Goal: Task Accomplishment & Management: Manage account settings

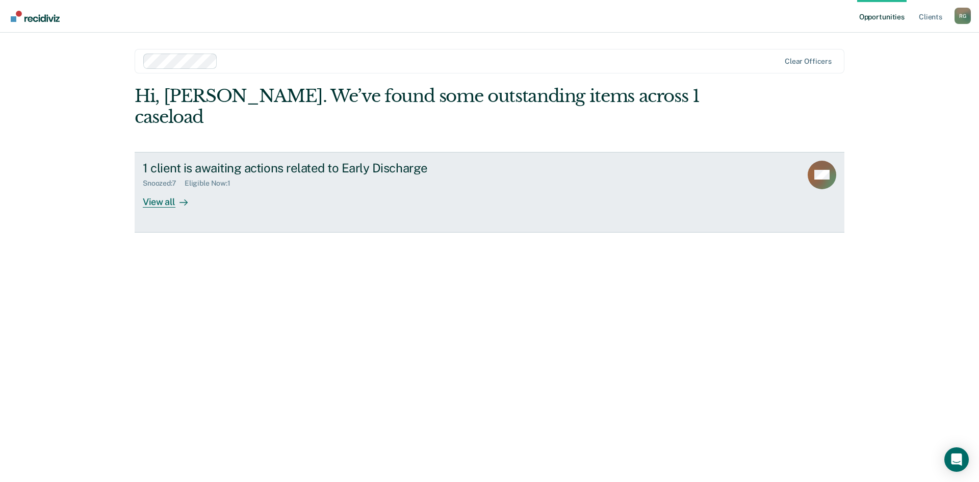
click at [249, 170] on div "1 client is awaiting actions related to Early Discharge Snoozed : 7 Eligible No…" at bounding box center [334, 184] width 382 height 47
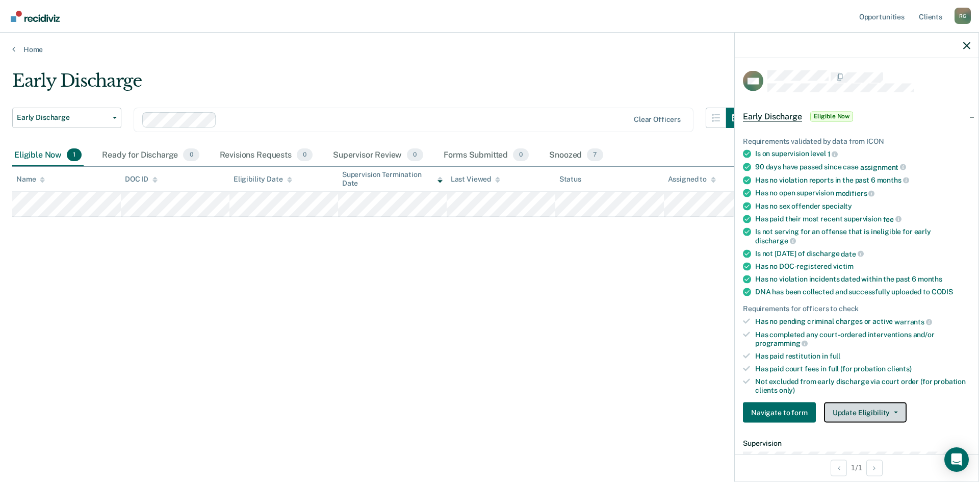
click at [868, 413] on button "Update Eligibility" at bounding box center [865, 412] width 83 height 20
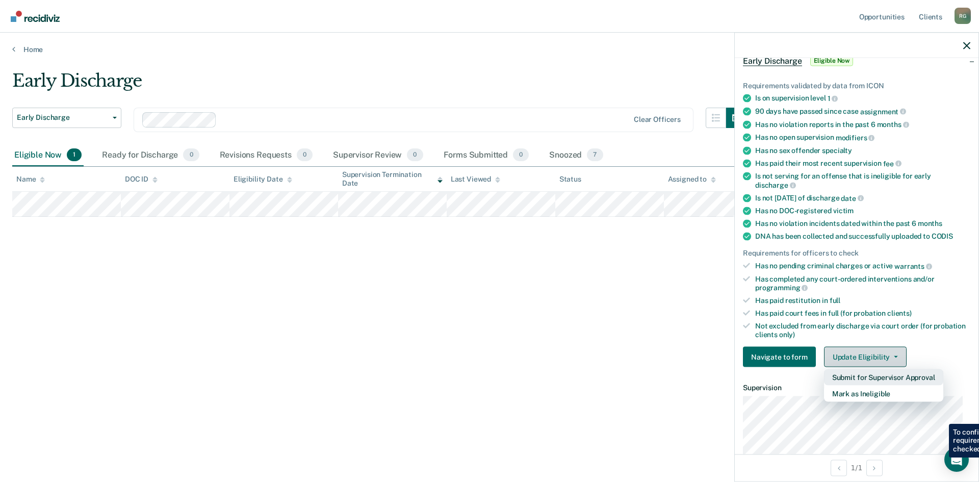
scroll to position [204, 0]
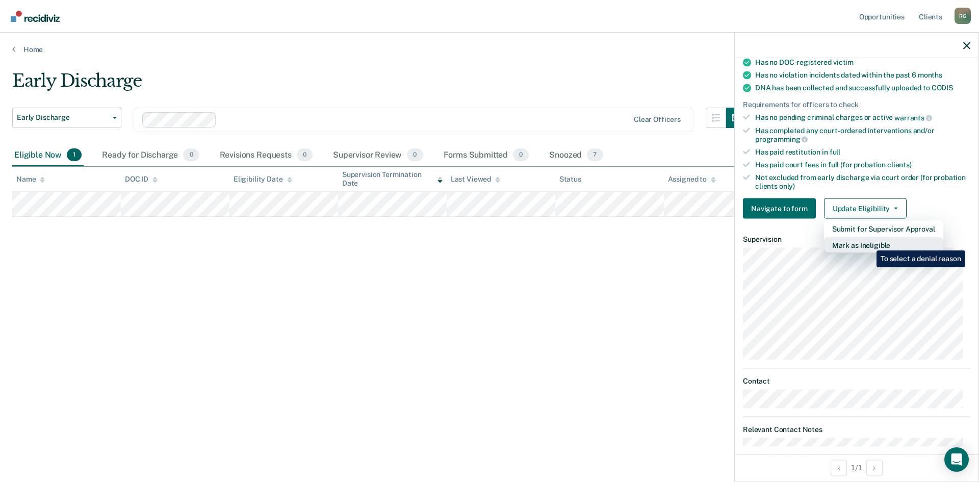
click at [869, 243] on button "Mark as Ineligible" at bounding box center [883, 245] width 119 height 16
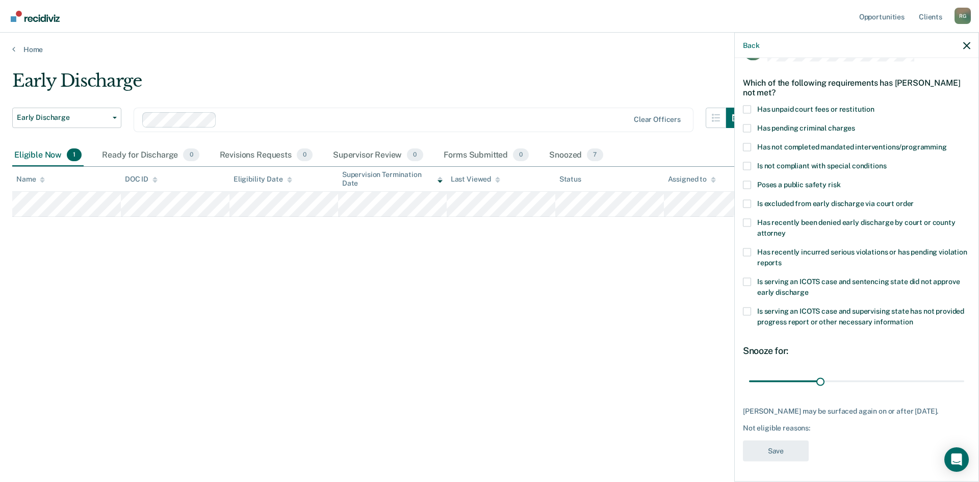
click at [750, 105] on span at bounding box center [747, 109] width 8 height 8
click at [874, 105] on input "Has unpaid court fees or restitution" at bounding box center [874, 105] width 0 height 0
drag, startPoint x: 766, startPoint y: 374, endPoint x: 818, endPoint y: 377, distance: 52.1
type input "120"
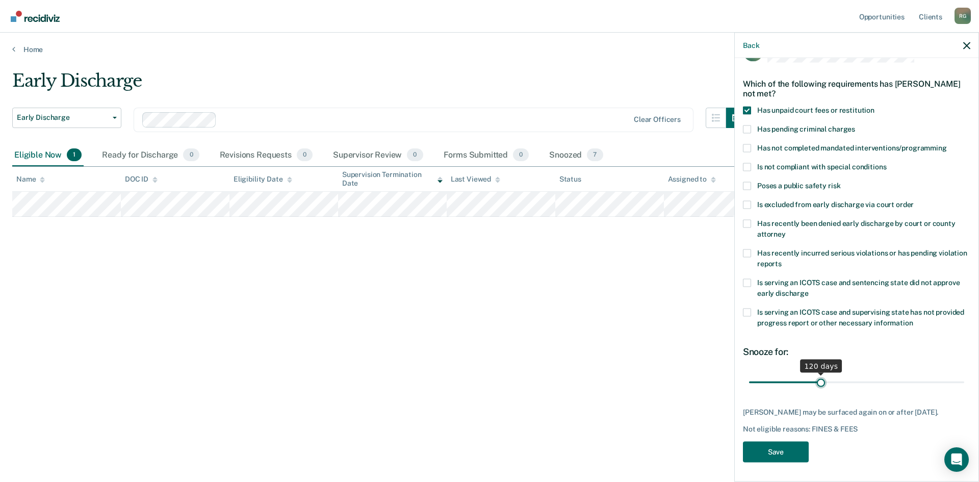
click at [818, 377] on input "range" at bounding box center [856, 382] width 215 height 18
click at [759, 442] on button "Save" at bounding box center [776, 451] width 66 height 21
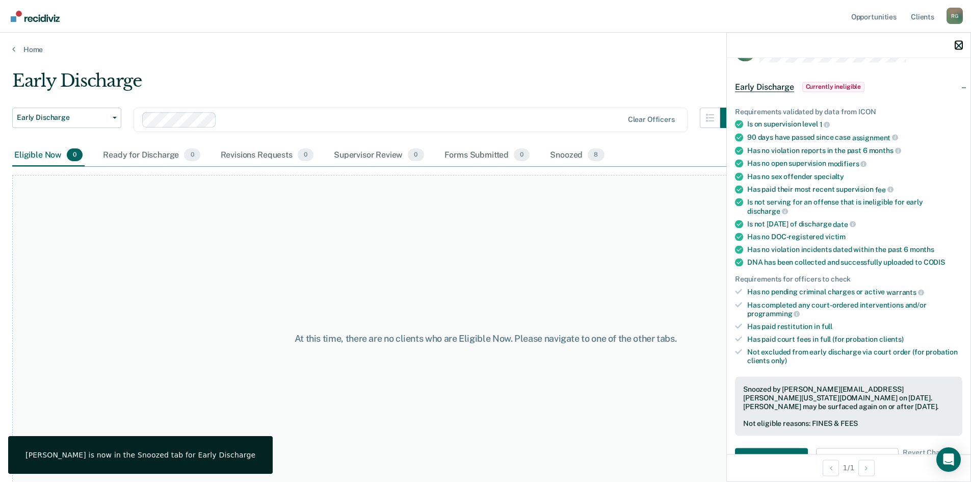
click at [955, 43] on icon "button" at bounding box center [958, 45] width 7 height 7
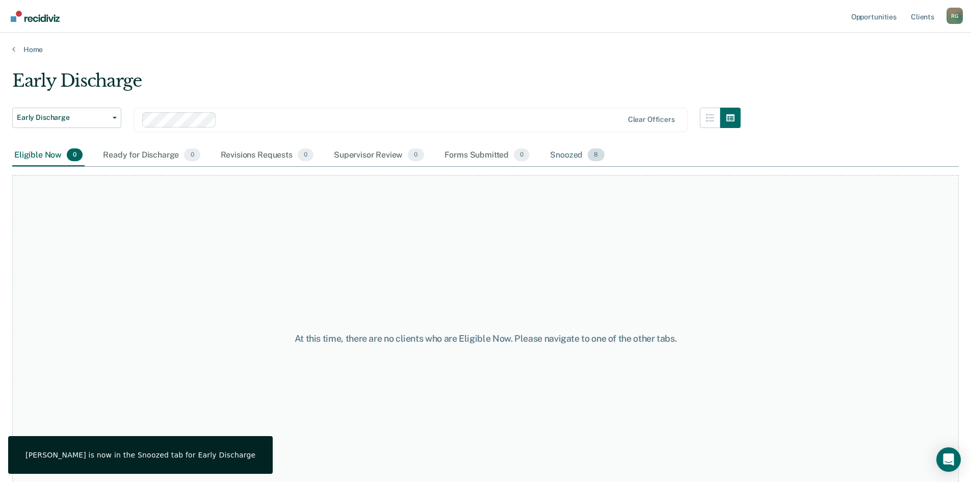
click at [577, 155] on div "Snoozed 8" at bounding box center [577, 155] width 58 height 22
